Goal: Task Accomplishment & Management: Manage account settings

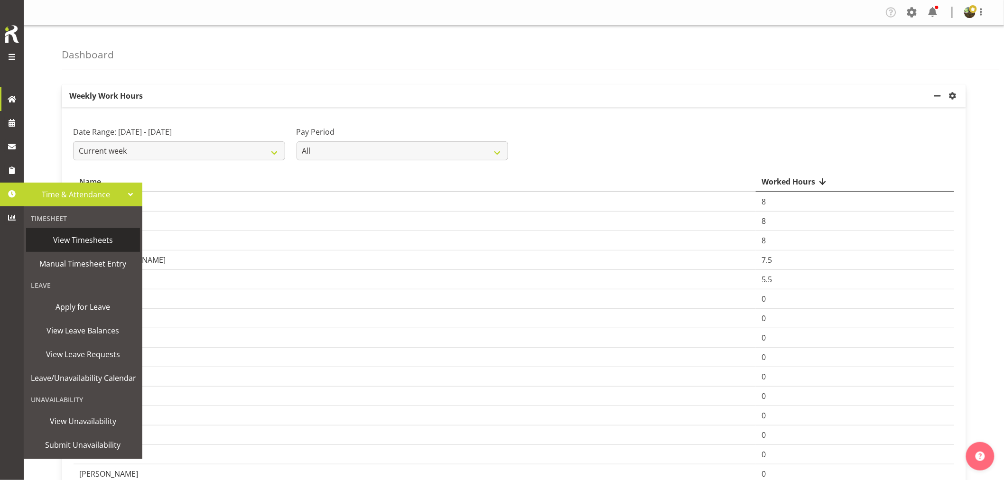
click at [71, 242] on span "View Timesheets" at bounding box center [83, 240] width 104 height 14
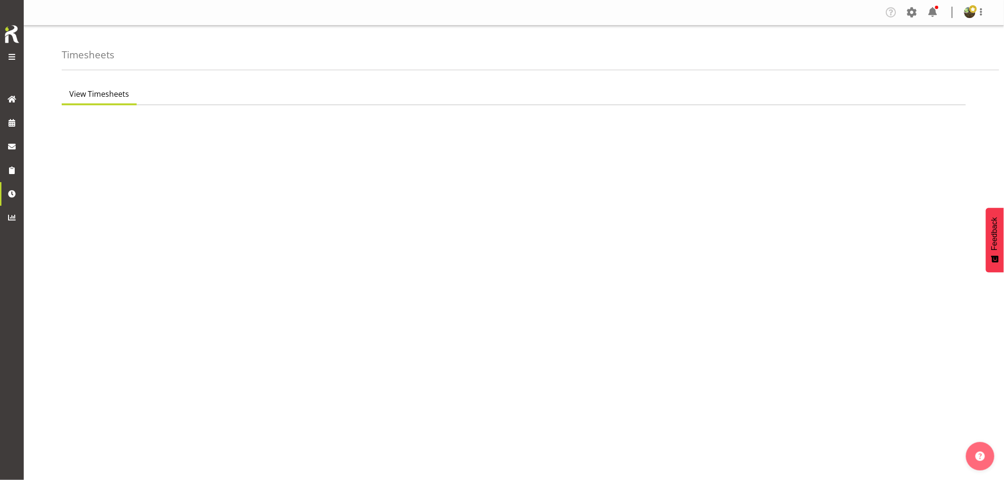
select select "7"
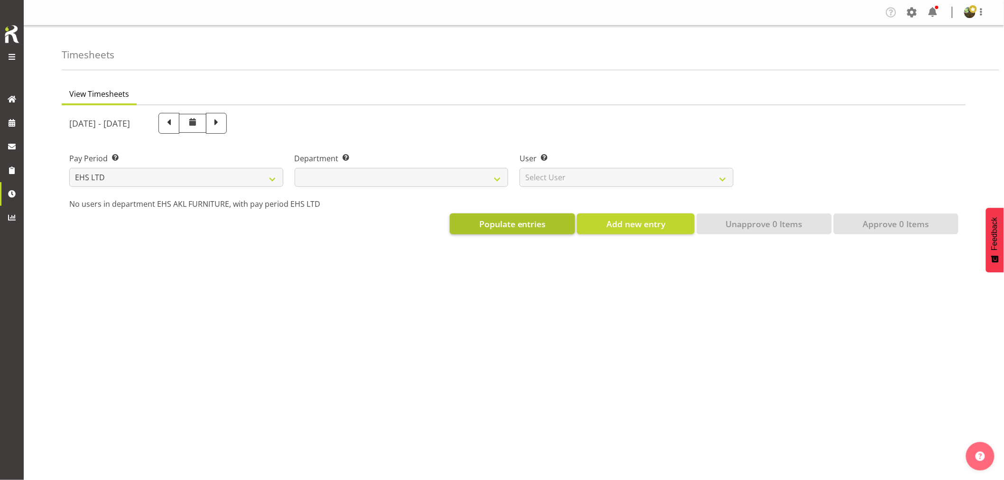
select select
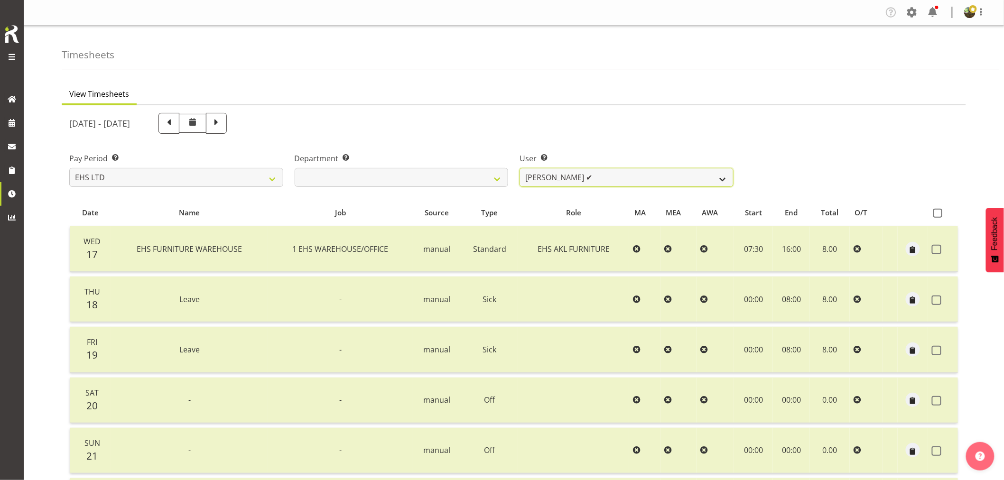
click at [684, 179] on select "[PERSON_NAME] ✔ [PERSON_NAME] ✔ [PERSON_NAME] ✔ [PERSON_NAME] ✔ [PERSON_NAME] ✔…" at bounding box center [627, 177] width 214 height 19
select select "8639"
click at [520, 168] on select "[PERSON_NAME] ✔ [PERSON_NAME] ✔ [PERSON_NAME] ✔ [PERSON_NAME] ✔ [PERSON_NAME] ✔…" at bounding box center [627, 177] width 214 height 19
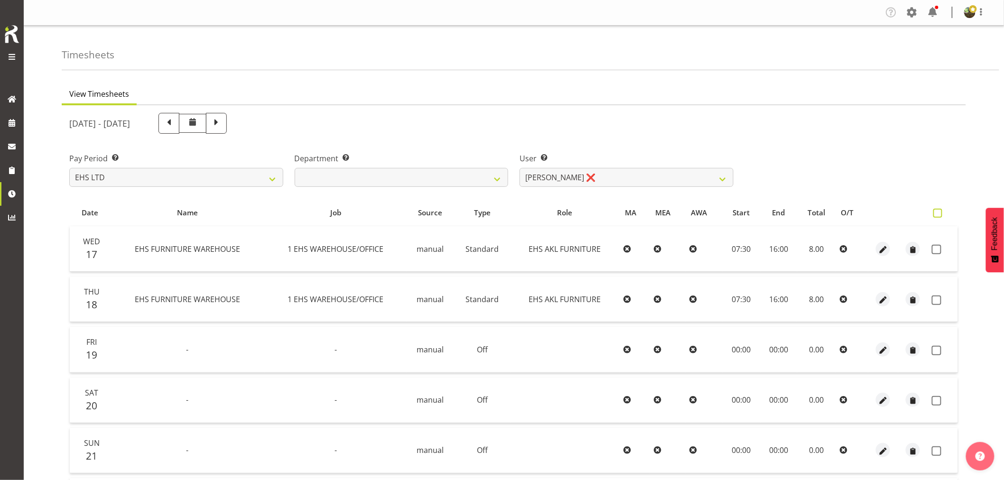
click at [940, 213] on span at bounding box center [937, 213] width 9 height 9
click at [939, 213] on input "checkbox" at bounding box center [936, 213] width 6 height 6
checkbox input "true"
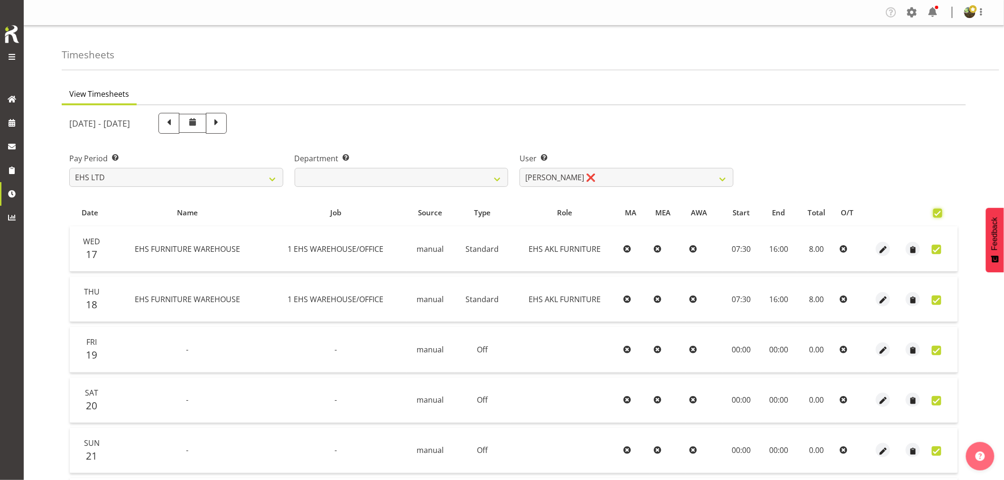
checkbox input "true"
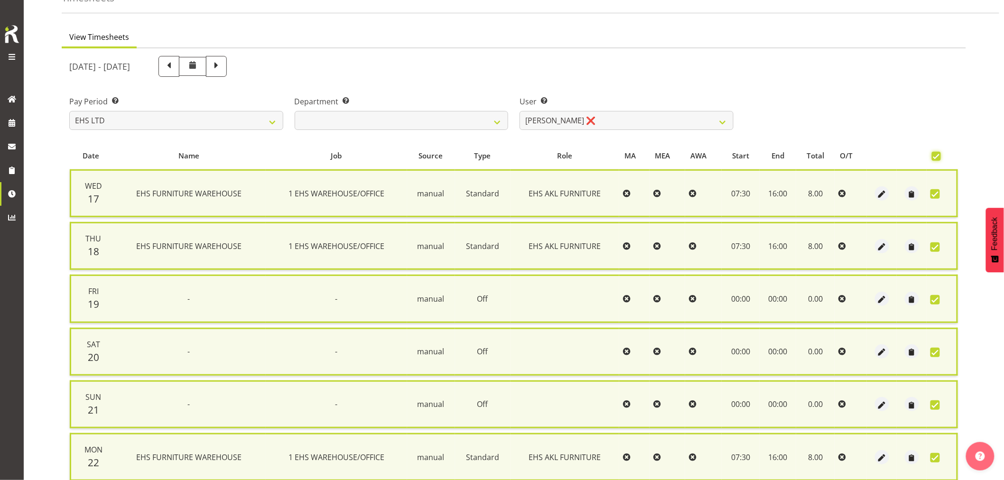
scroll to position [181, 0]
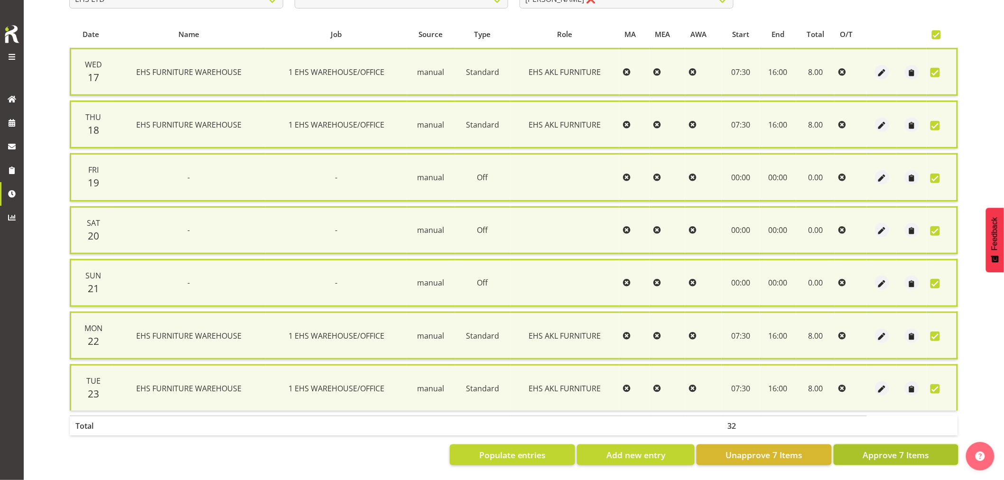
click at [863, 449] on span "Approve 7 Items" at bounding box center [896, 455] width 66 height 12
checkbox input "false"
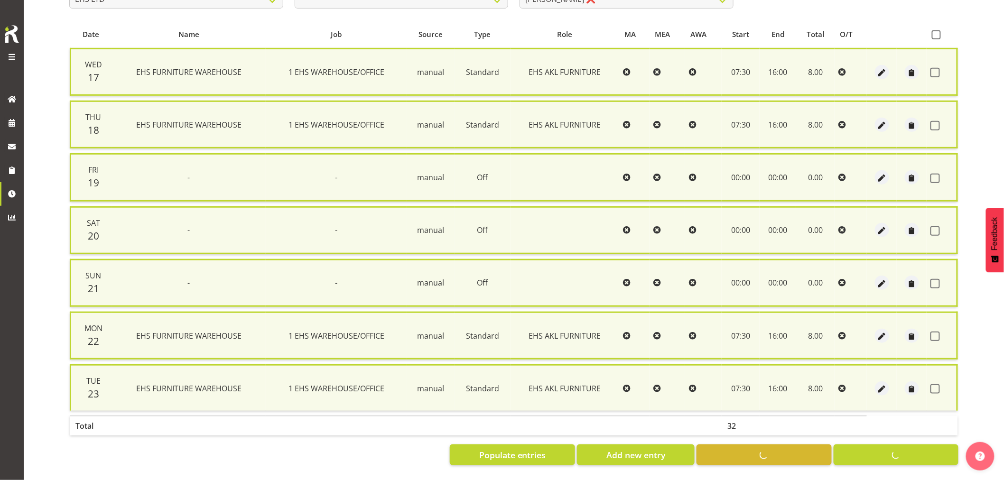
checkbox input "false"
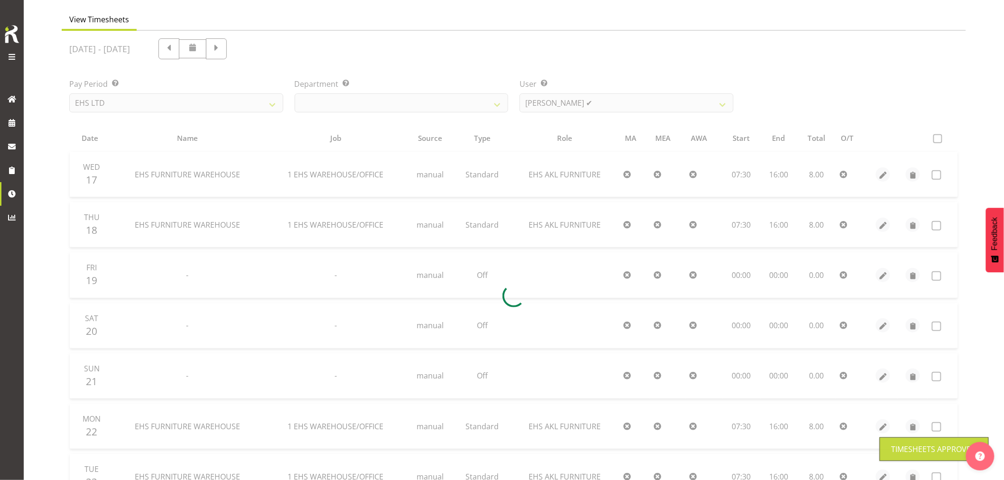
scroll to position [0, 0]
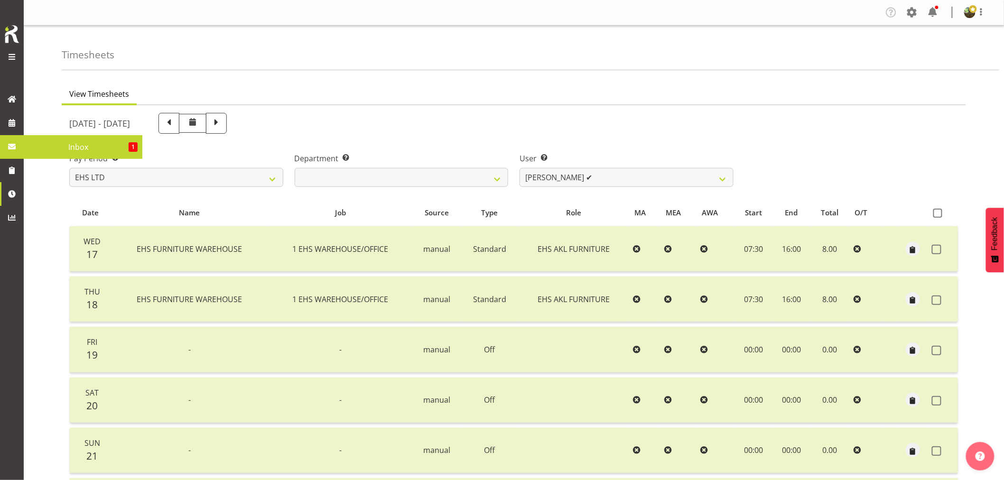
click at [63, 145] on span "Inbox" at bounding box center [78, 147] width 100 height 14
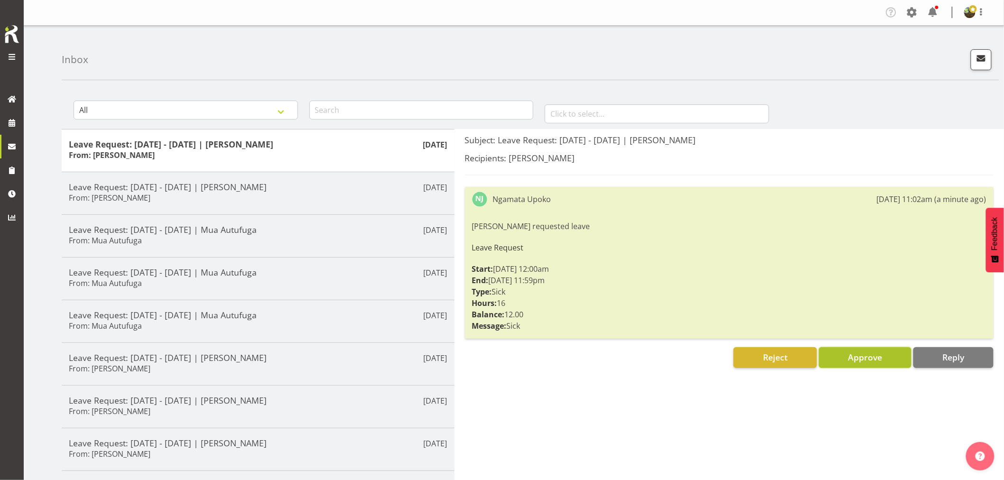
click at [870, 359] on span "Approve" at bounding box center [865, 357] width 34 height 11
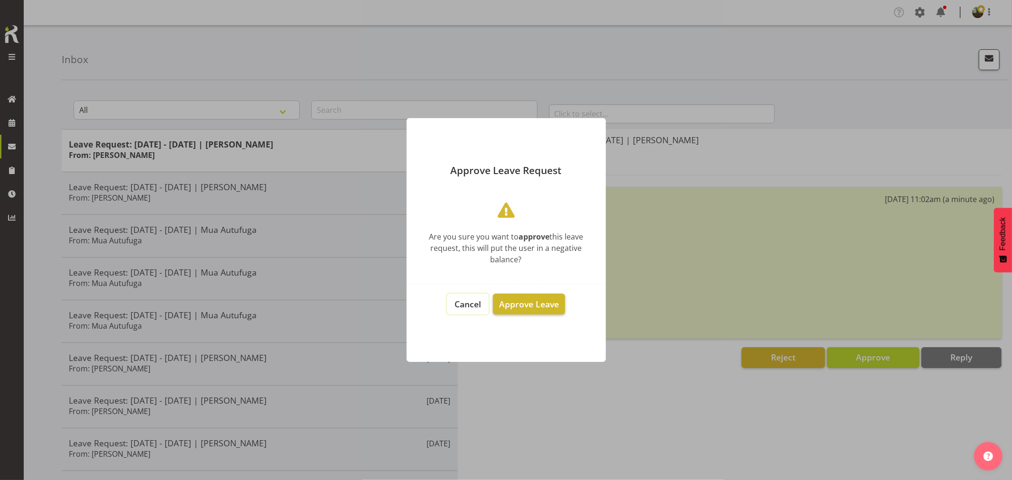
drag, startPoint x: 469, startPoint y: 308, endPoint x: 514, endPoint y: 307, distance: 45.6
click at [473, 307] on span "Cancel" at bounding box center [468, 303] width 27 height 11
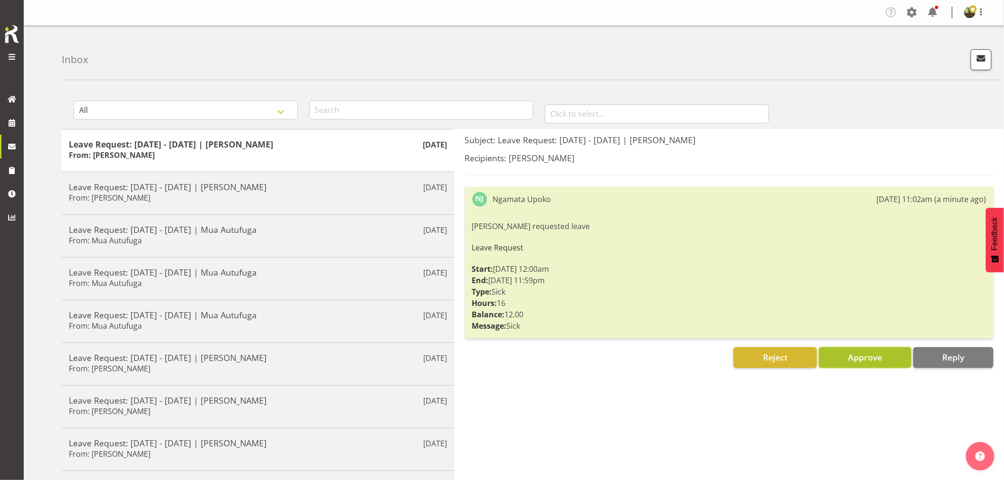
click at [876, 353] on span "Approve" at bounding box center [865, 357] width 34 height 11
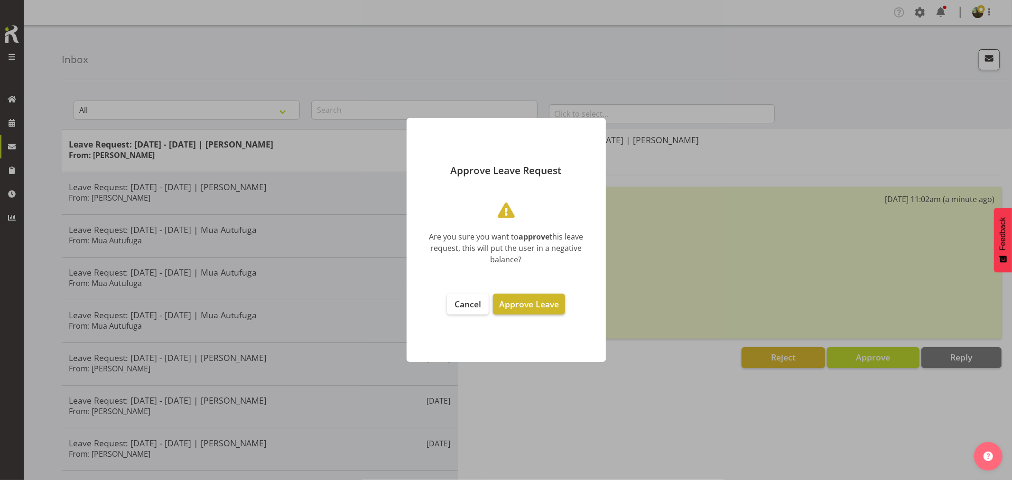
click at [527, 303] on span "Approve Leave" at bounding box center [529, 303] width 60 height 11
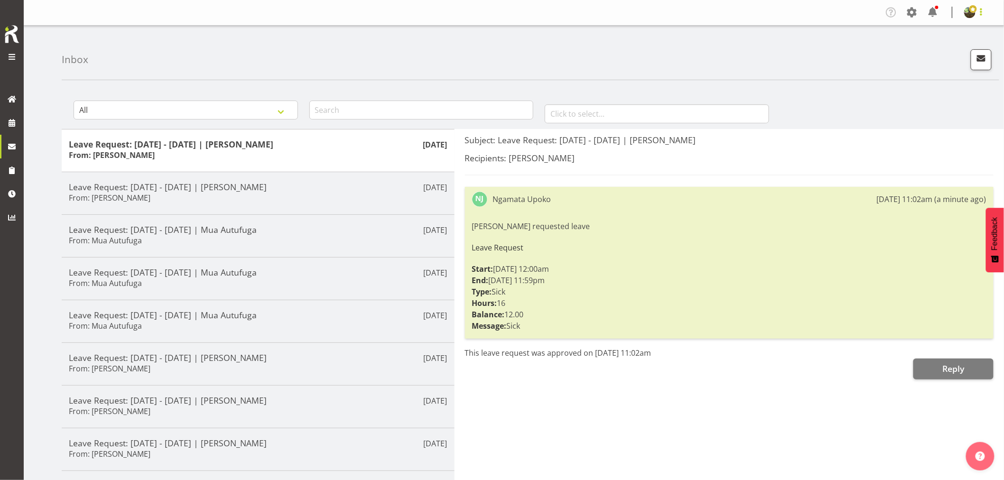
click at [980, 12] on span at bounding box center [980, 11] width 11 height 11
click at [927, 51] on link "Log Out" at bounding box center [941, 49] width 91 height 17
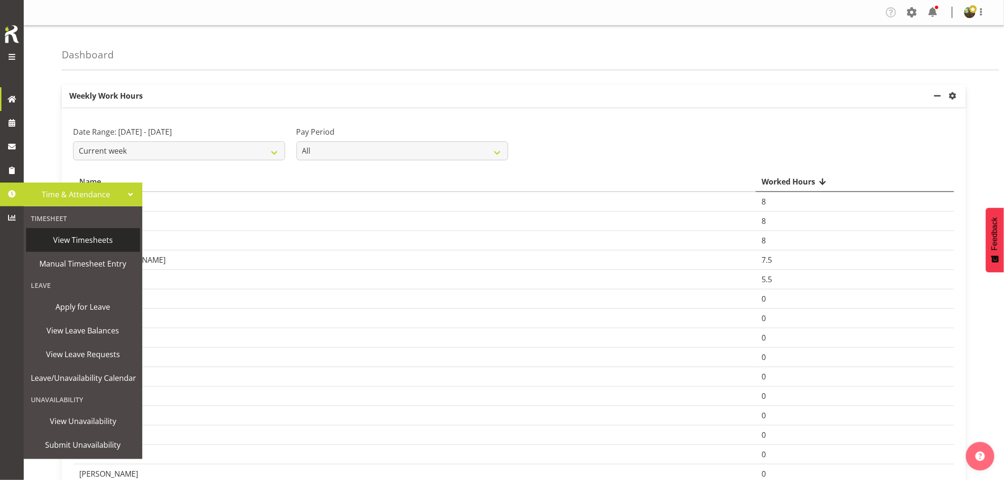
click at [76, 236] on span "View Timesheets" at bounding box center [83, 240] width 104 height 14
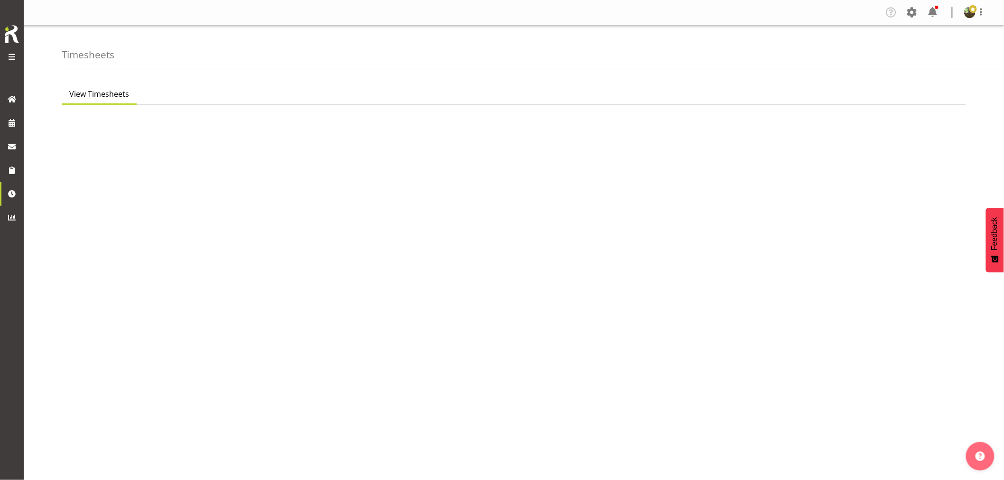
select select "7"
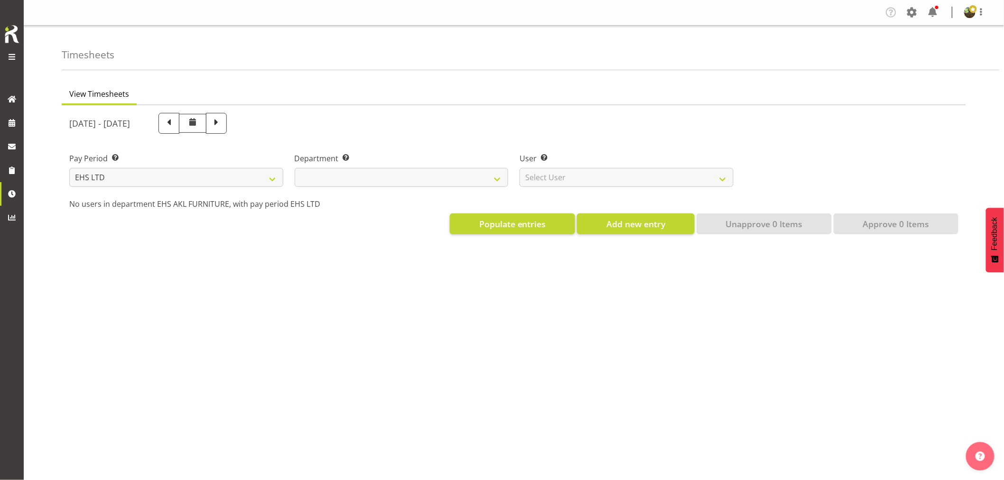
select select
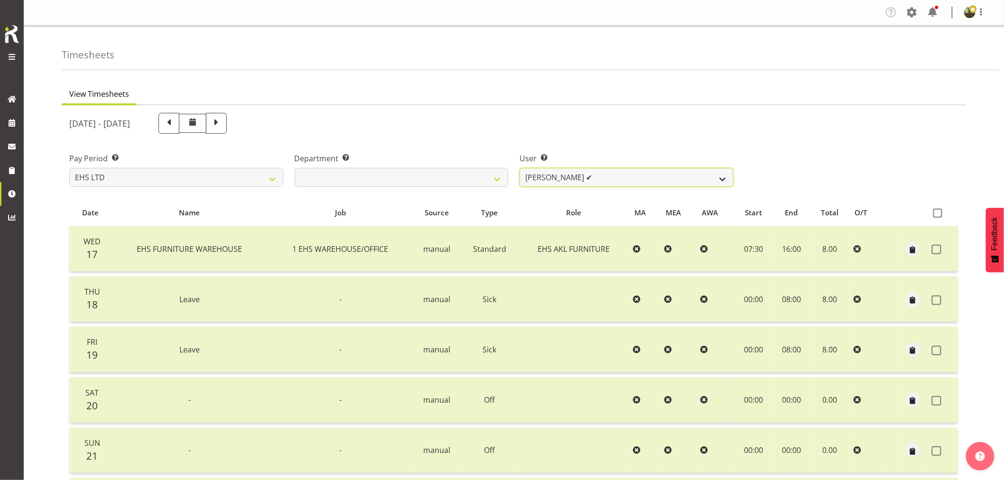
click at [618, 177] on select "[PERSON_NAME] ✔ [PERSON_NAME] ✔ [PERSON_NAME] ✔ [PERSON_NAME] ✔ [PERSON_NAME] ✔…" at bounding box center [627, 177] width 214 height 19
select select "1109"
click at [520, 168] on select "[PERSON_NAME] ✔ [PERSON_NAME] ✔ [PERSON_NAME] ✔ [PERSON_NAME] ✔ [PERSON_NAME] ✔…" at bounding box center [627, 177] width 214 height 19
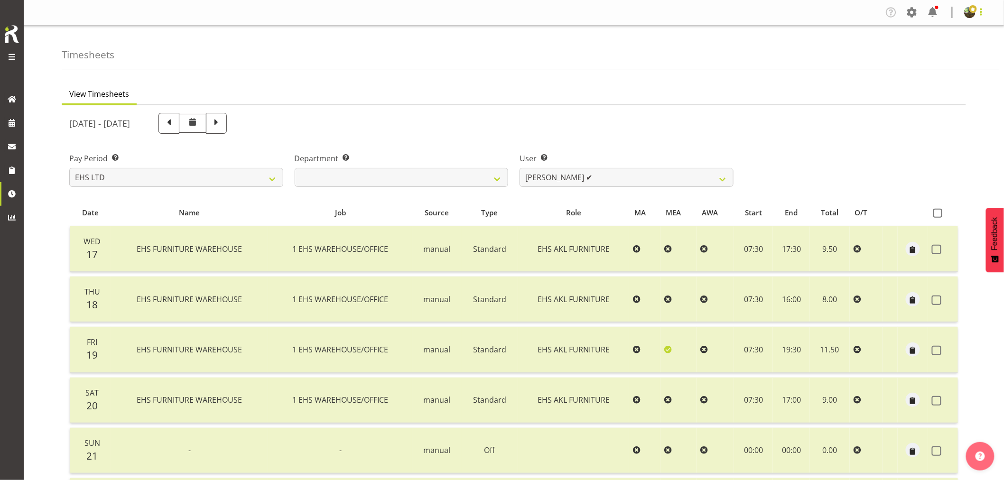
click at [978, 11] on span at bounding box center [980, 11] width 11 height 11
click at [939, 49] on link "Log Out" at bounding box center [941, 49] width 91 height 17
